Goal: Task Accomplishment & Management: Manage account settings

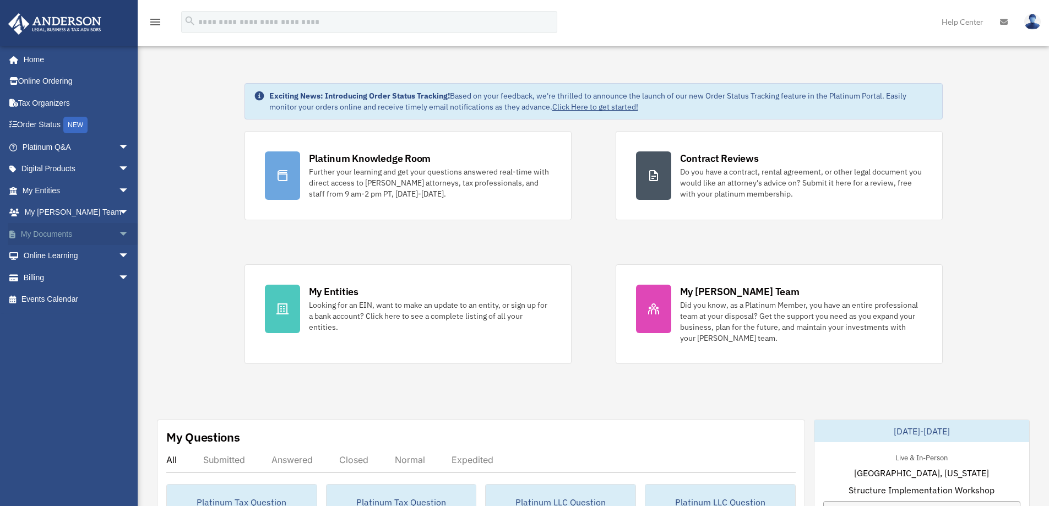
click at [118, 233] on span "arrow_drop_down" at bounding box center [129, 234] width 22 height 23
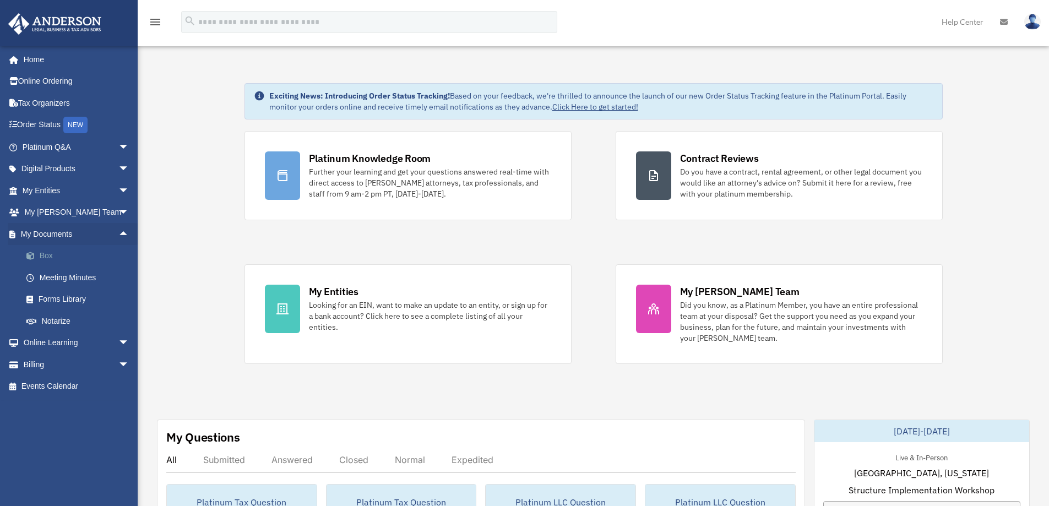
click at [52, 258] on link "Box" at bounding box center [80, 256] width 131 height 22
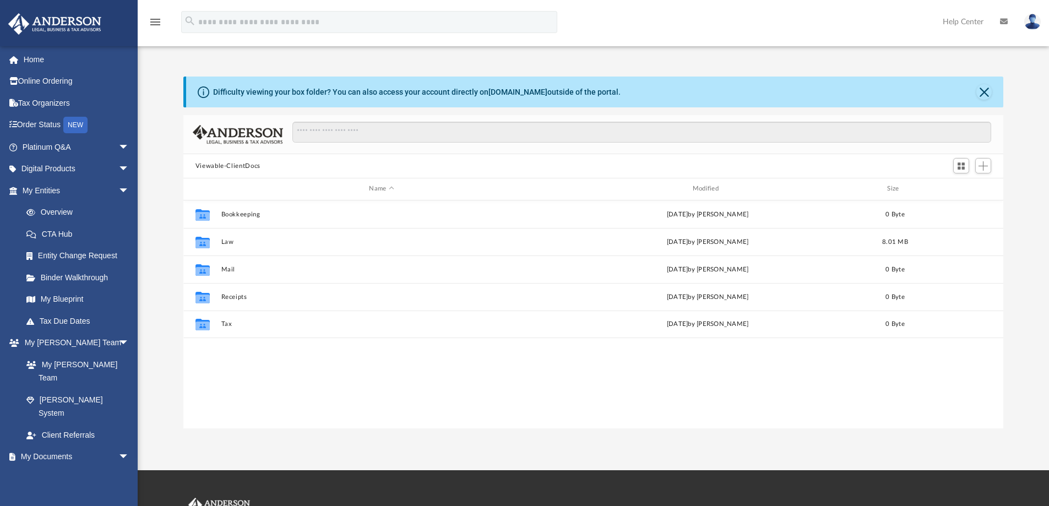
scroll to position [242, 812]
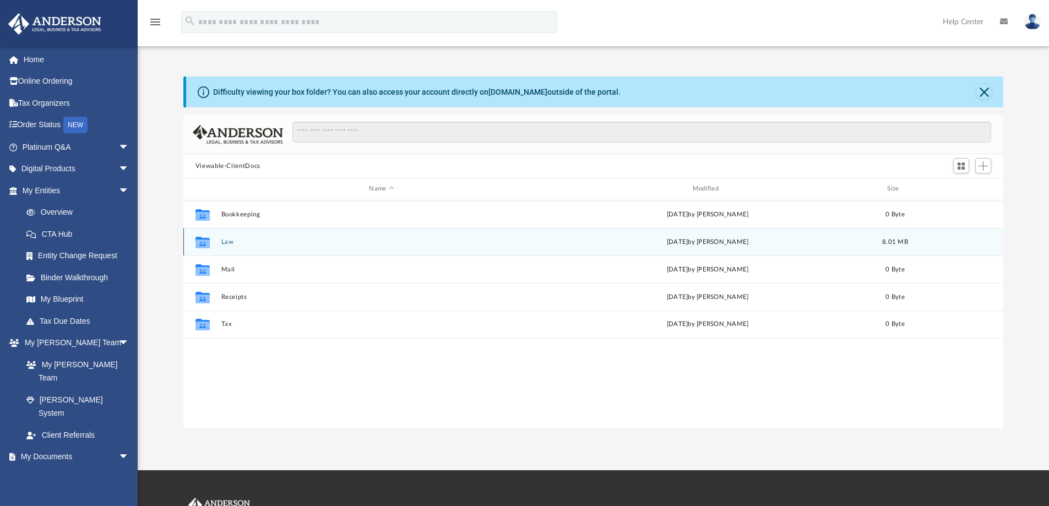
click at [231, 244] on button "Law" at bounding box center [381, 242] width 321 height 7
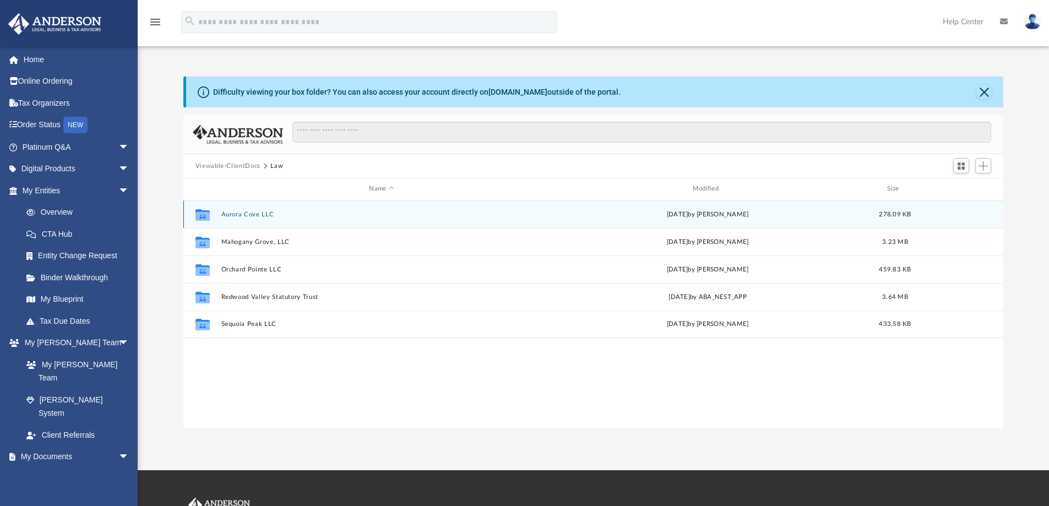
click at [251, 213] on button "Aurora Cove LLC" at bounding box center [381, 214] width 321 height 7
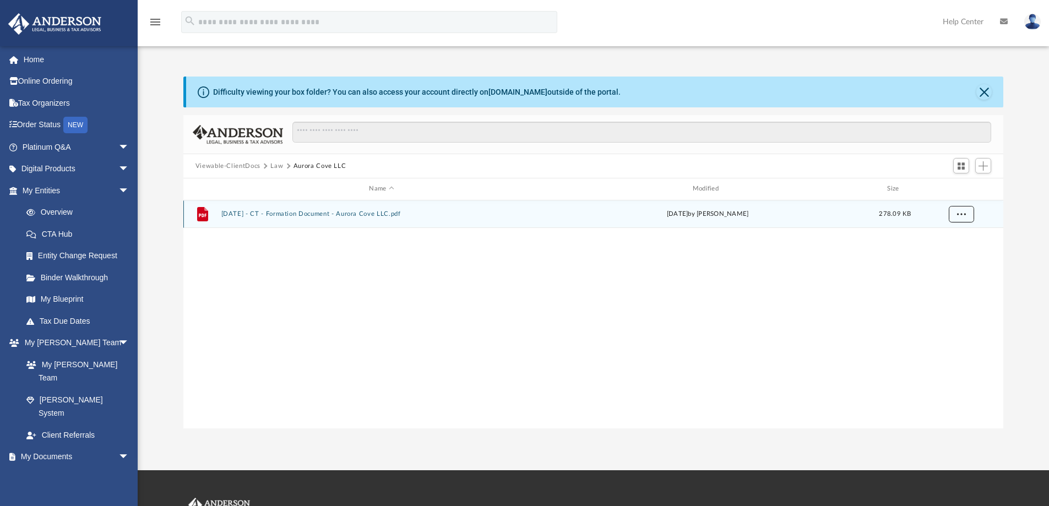
click at [973, 215] on button "More options" at bounding box center [961, 214] width 25 height 17
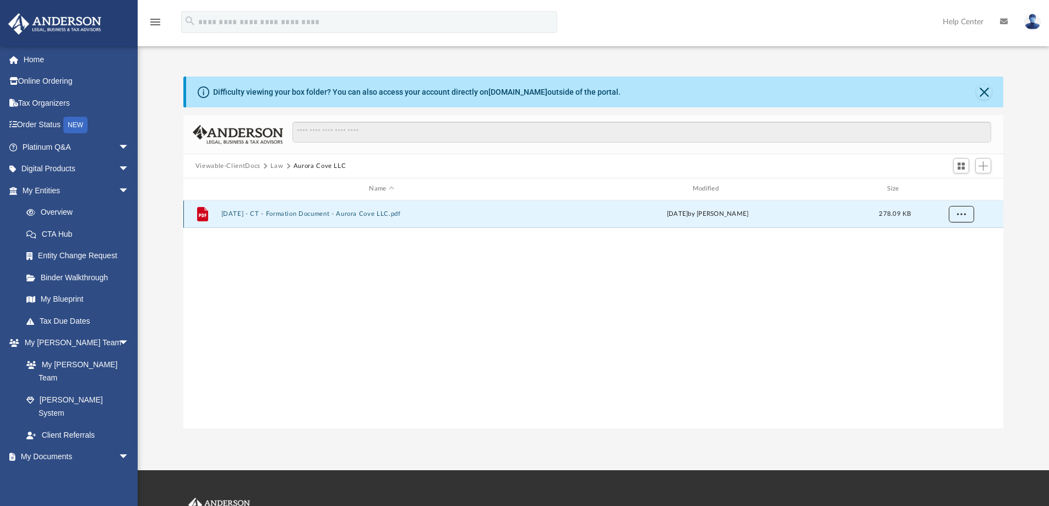
click at [953, 217] on button "More options" at bounding box center [961, 214] width 25 height 17
click at [987, 167] on span "Add" at bounding box center [983, 165] width 9 height 9
click at [957, 188] on li "Upload" at bounding box center [967, 188] width 35 height 12
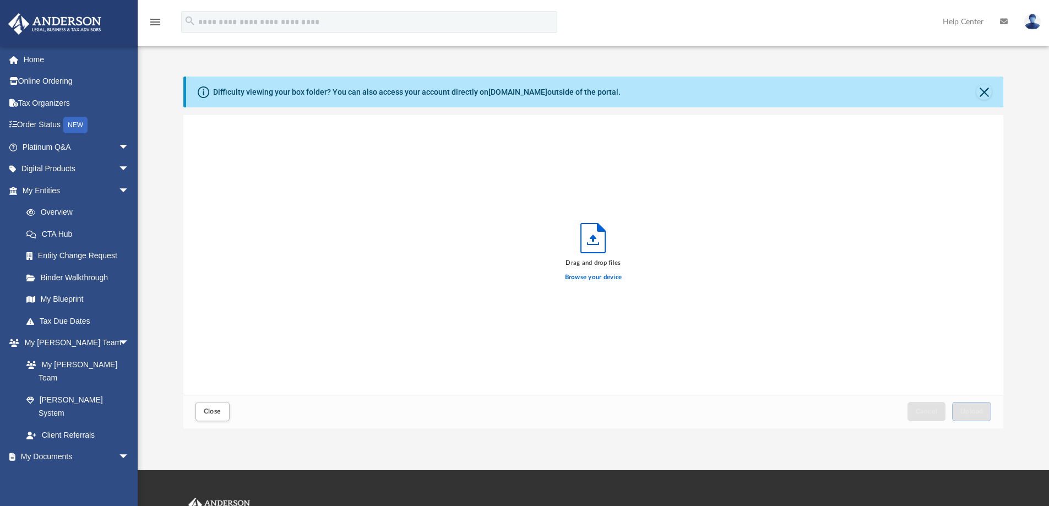
scroll to position [271, 812]
click at [967, 413] on span "Upload" at bounding box center [972, 411] width 23 height 7
click at [982, 94] on button "Close" at bounding box center [984, 91] width 15 height 15
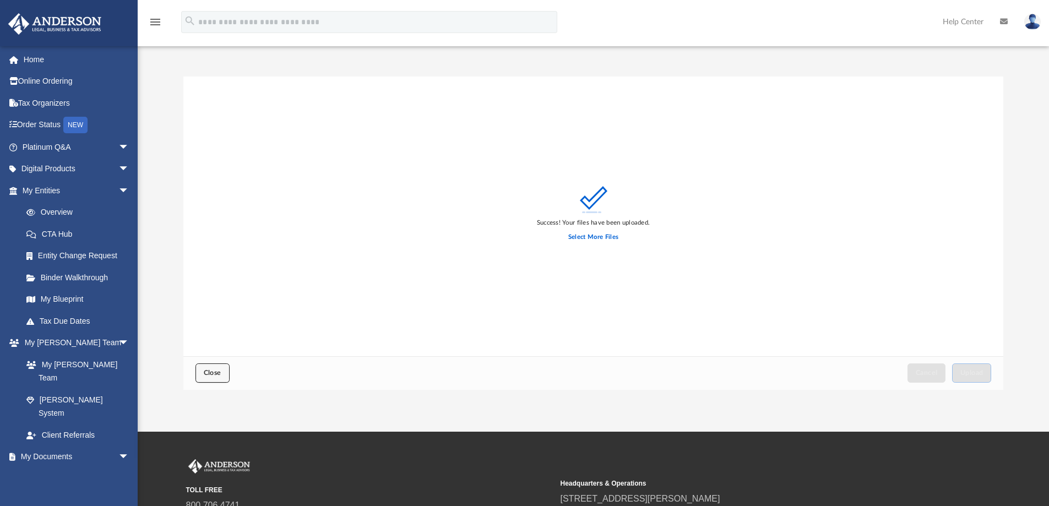
click at [225, 374] on button "Close" at bounding box center [213, 373] width 34 height 19
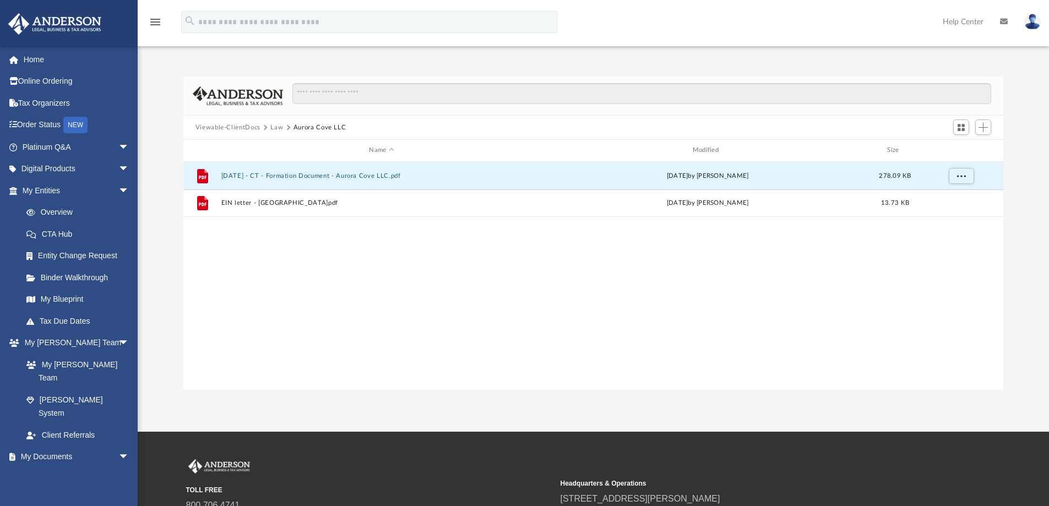
click at [281, 128] on button "Law" at bounding box center [276, 128] width 13 height 10
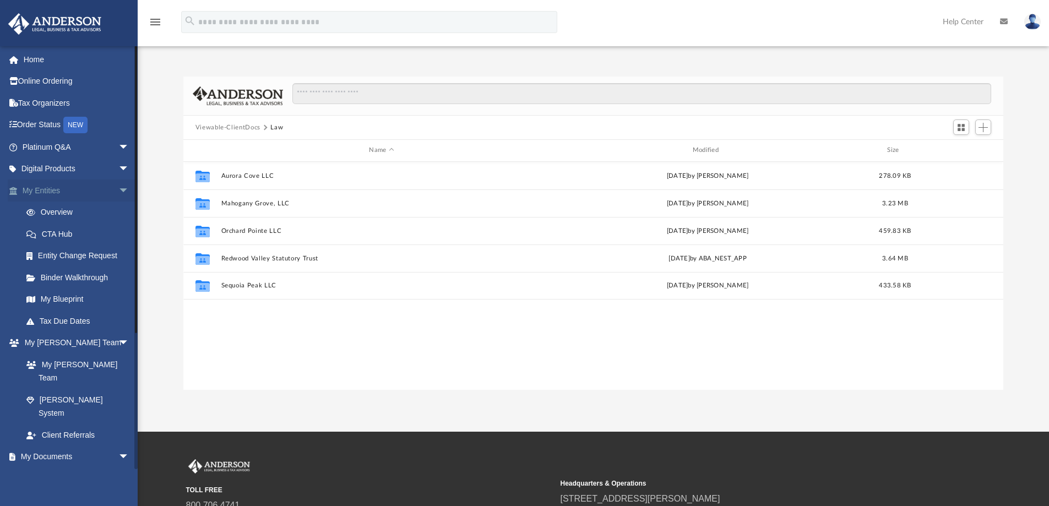
click at [42, 191] on link "My Entities arrow_drop_down" at bounding box center [77, 191] width 138 height 22
